Goal: Information Seeking & Learning: Learn about a topic

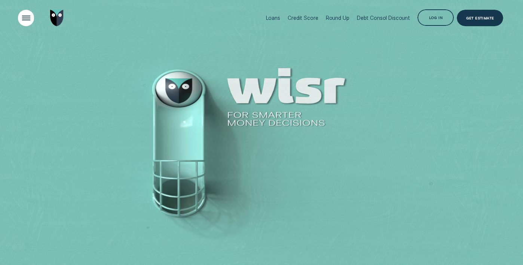
click at [19, 17] on div "Open Menu" at bounding box center [26, 17] width 23 height 23
click at [30, 20] on div "Open Menu" at bounding box center [26, 17] width 23 height 23
click at [24, 22] on div "Open Menu" at bounding box center [26, 17] width 23 height 23
click at [44, 14] on div at bounding box center [42, 18] width 45 height 36
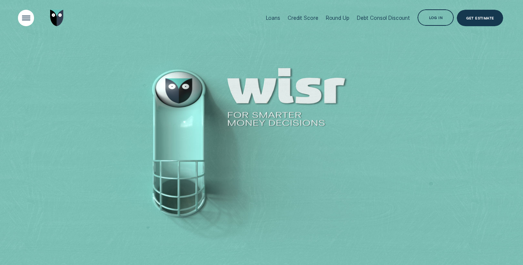
click at [33, 14] on div "Open Menu" at bounding box center [26, 17] width 23 height 23
click at [33, 13] on div "Open Menu" at bounding box center [26, 17] width 23 height 23
click at [57, 16] on img "Go to home page" at bounding box center [56, 18] width 13 height 16
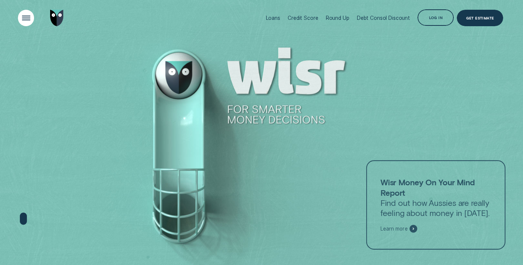
click at [22, 19] on div "Open Menu" at bounding box center [26, 17] width 23 height 23
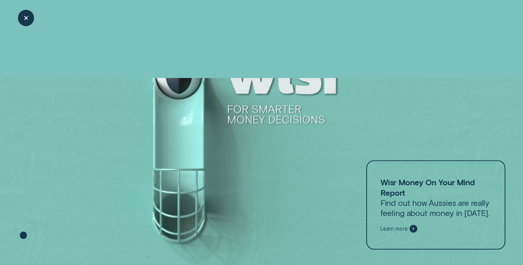
click at [24, 19] on div "Close Menu" at bounding box center [26, 17] width 23 height 23
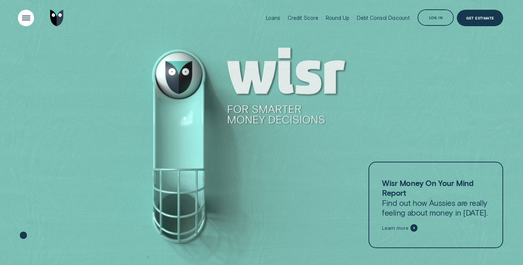
click at [24, 19] on div "Open Menu" at bounding box center [26, 17] width 23 height 23
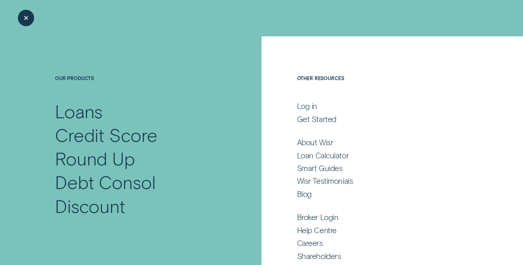
scroll to position [19, 0]
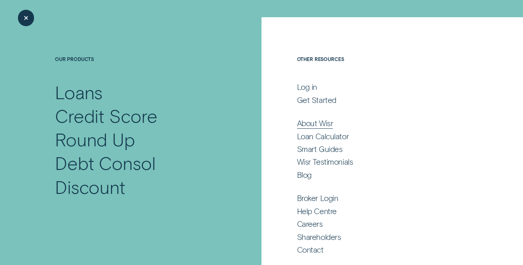
click at [314, 125] on div "About Wisr" at bounding box center [315, 123] width 36 height 10
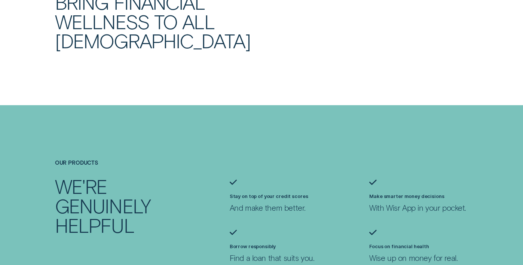
scroll to position [473, 0]
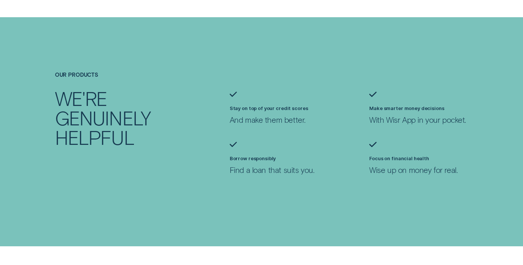
click at [77, 82] on div "Our products We're genuinely helpful" at bounding box center [122, 108] width 140 height 75
click at [76, 73] on h4 "Our products" at bounding box center [122, 74] width 134 height 6
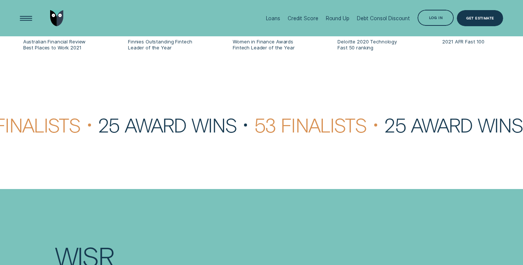
scroll to position [1729, 0]
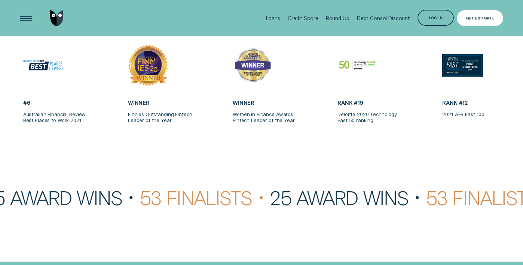
click at [481, 19] on div "Get Estimate" at bounding box center [480, 17] width 28 height 3
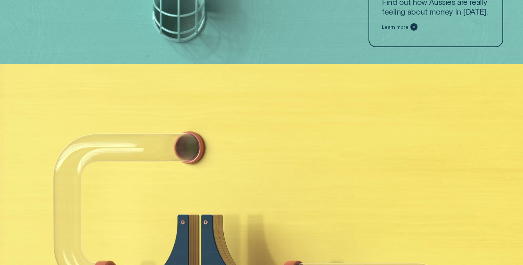
scroll to position [385, 0]
